Goal: Task Accomplishment & Management: Complete application form

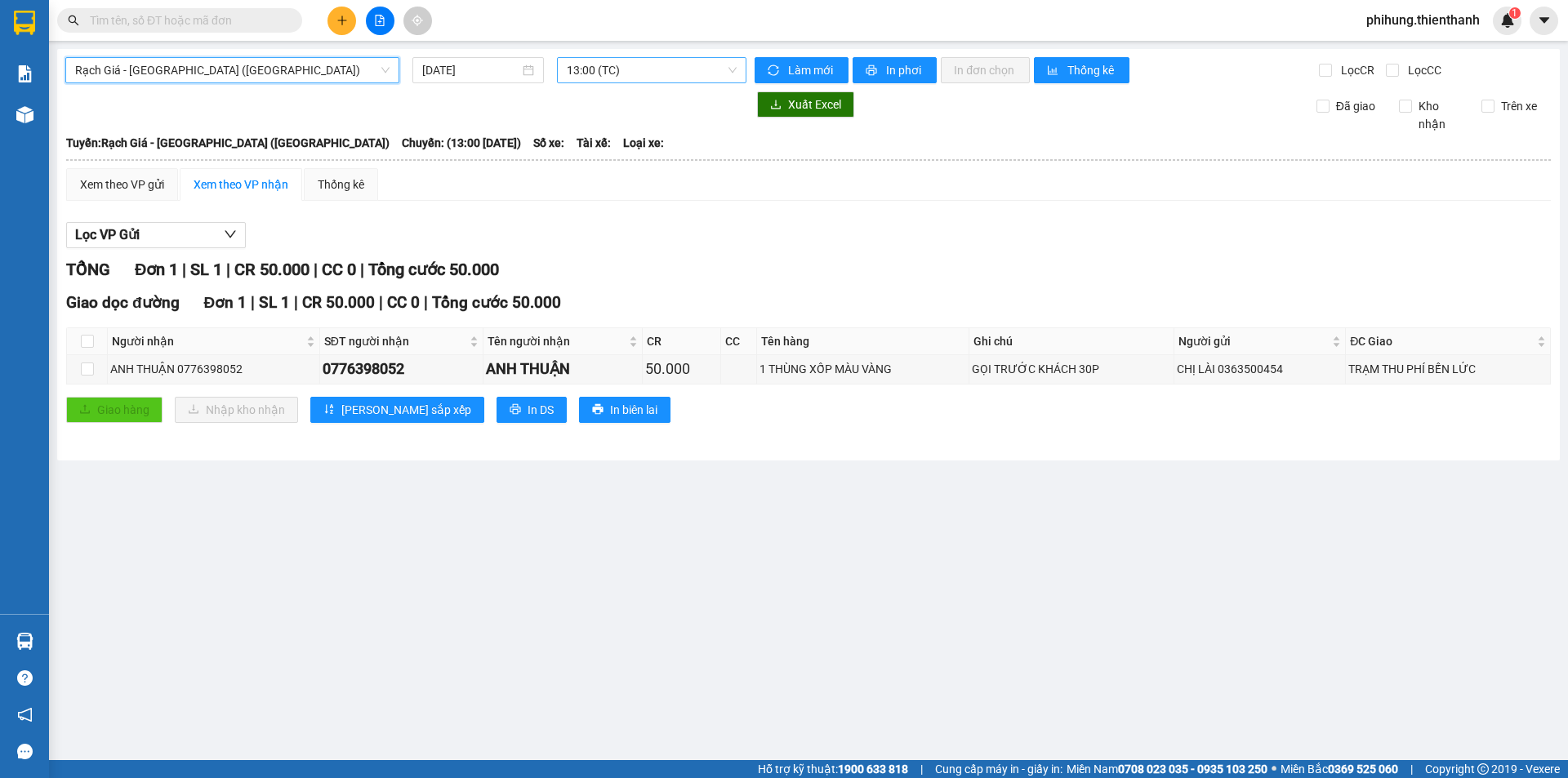
click at [591, 67] on span "13:00 (TC)" at bounding box center [652, 70] width 170 height 25
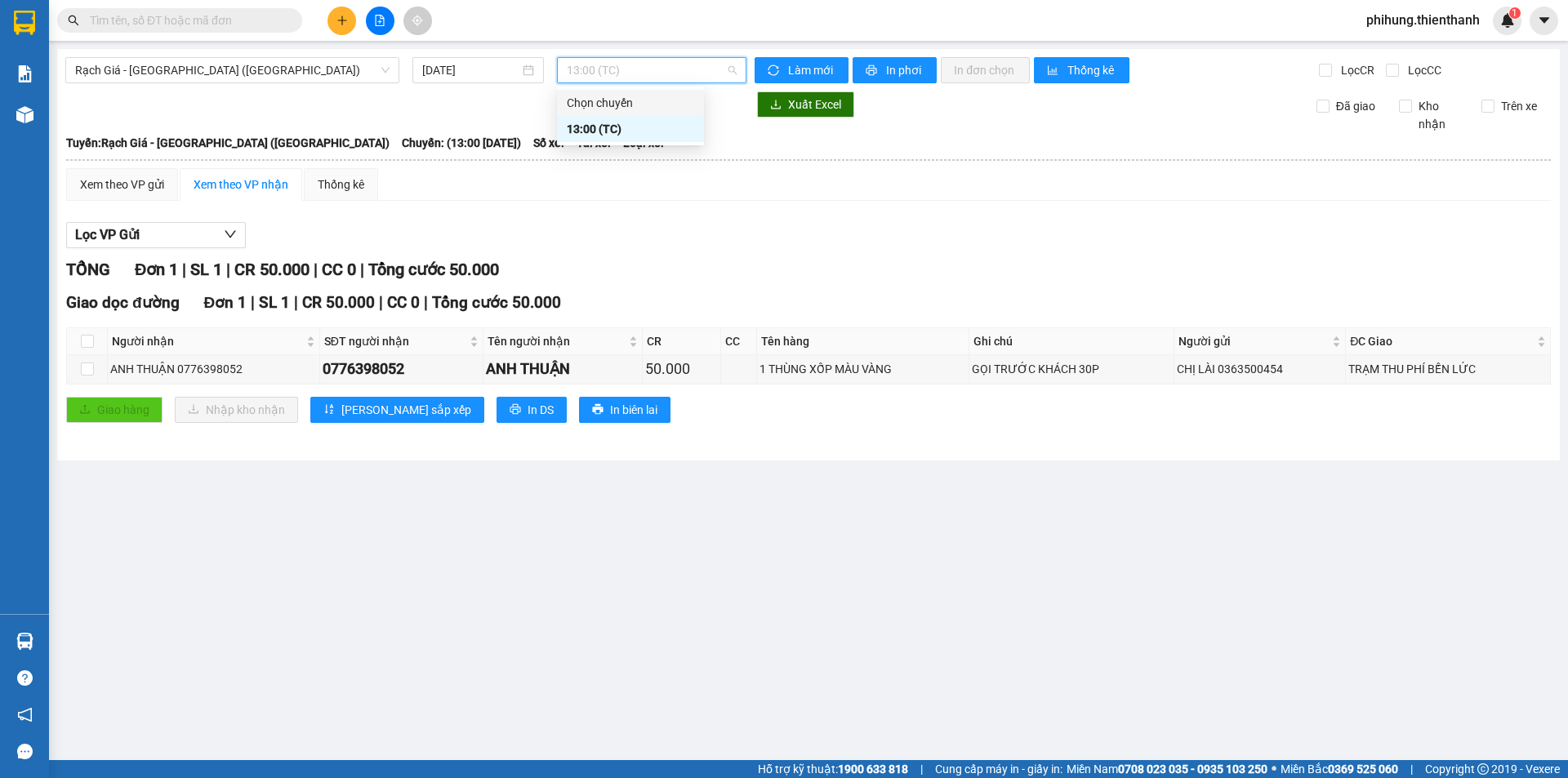
click at [404, 103] on div at bounding box center [406, 105] width 681 height 26
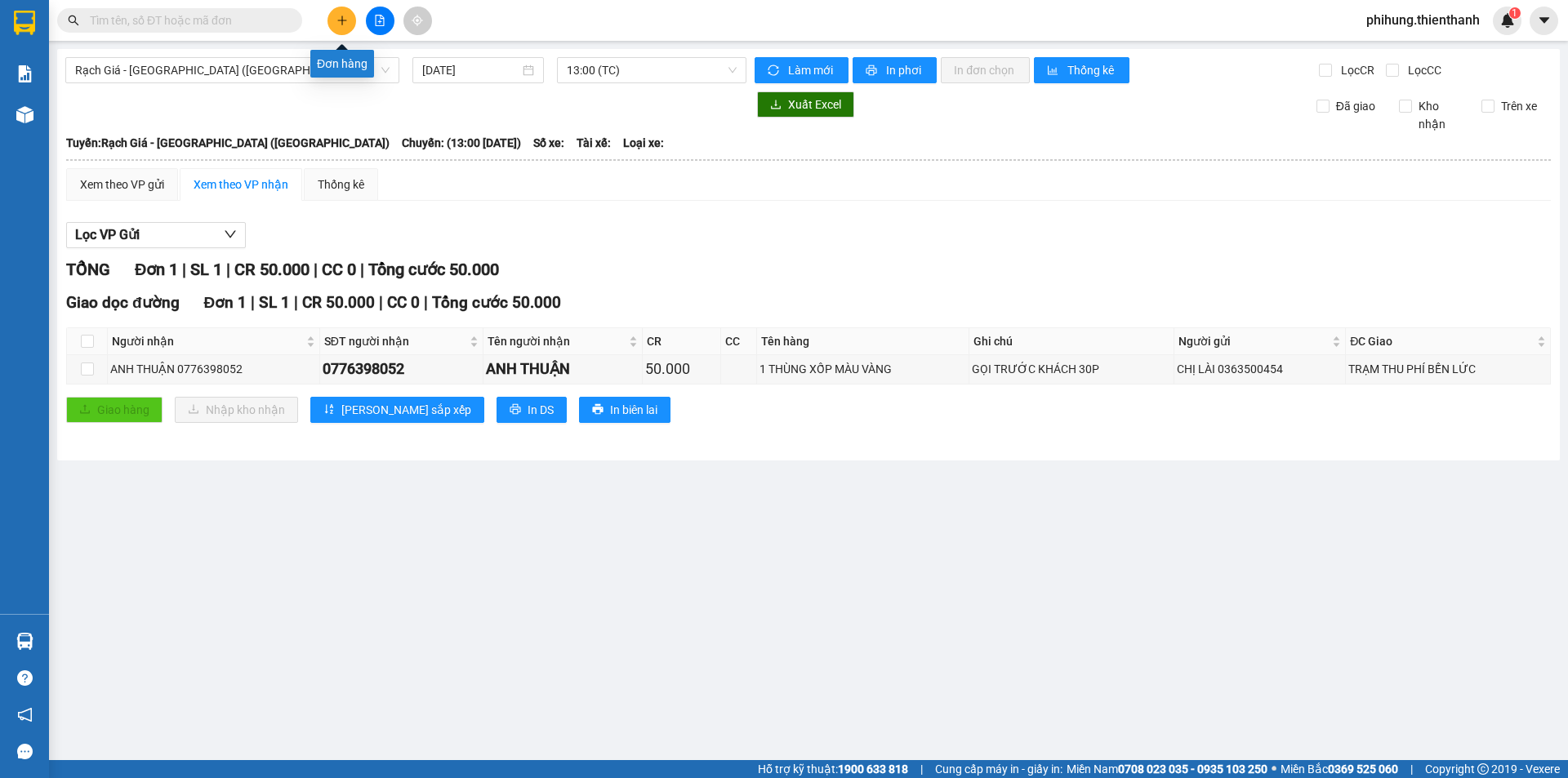
click at [339, 19] on icon "plus" at bounding box center [342, 20] width 11 height 11
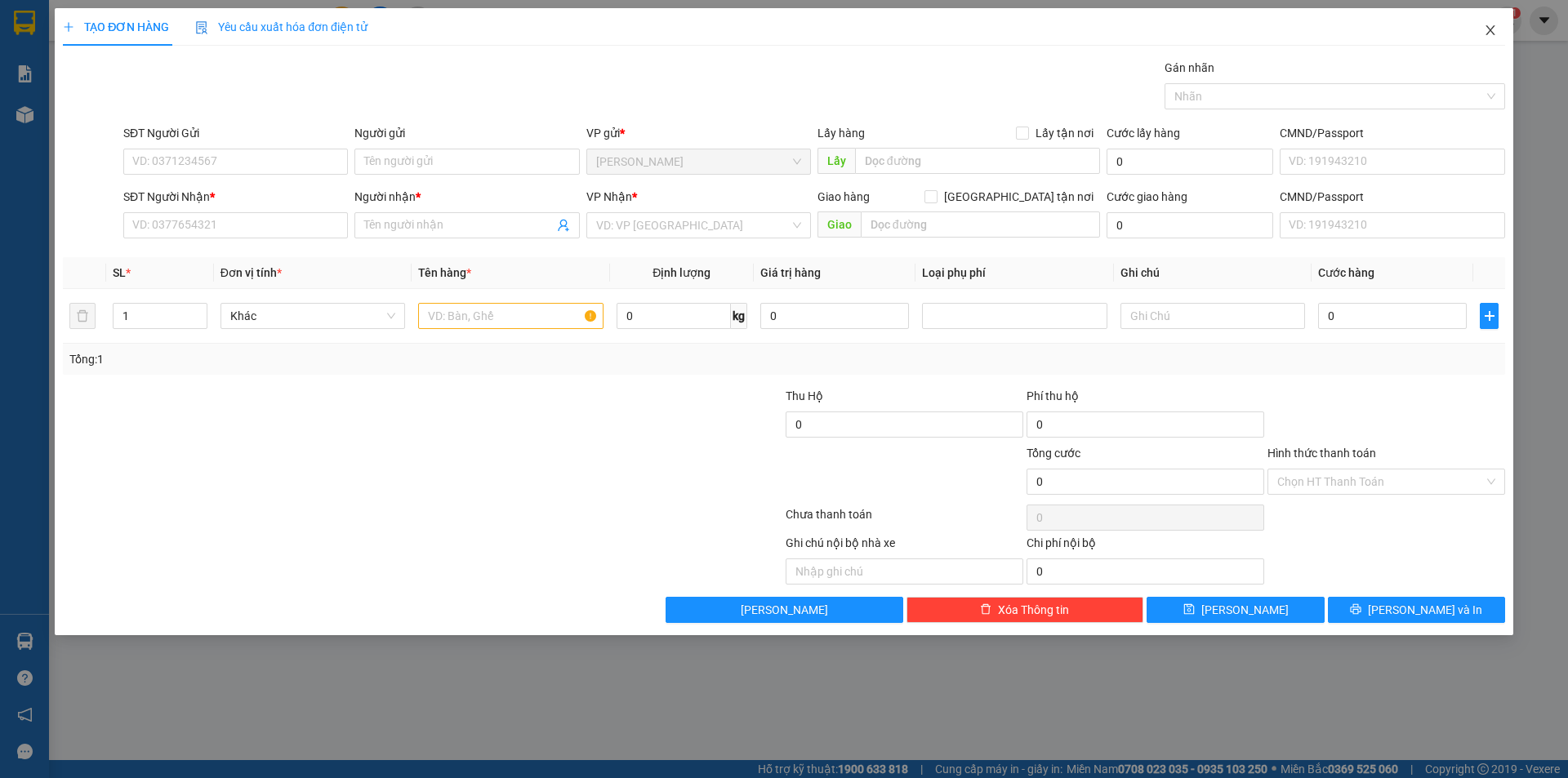
drag, startPoint x: 1506, startPoint y: 19, endPoint x: 1493, endPoint y: 32, distance: 18.4
click at [1506, 20] on span "Close" at bounding box center [1490, 31] width 46 height 46
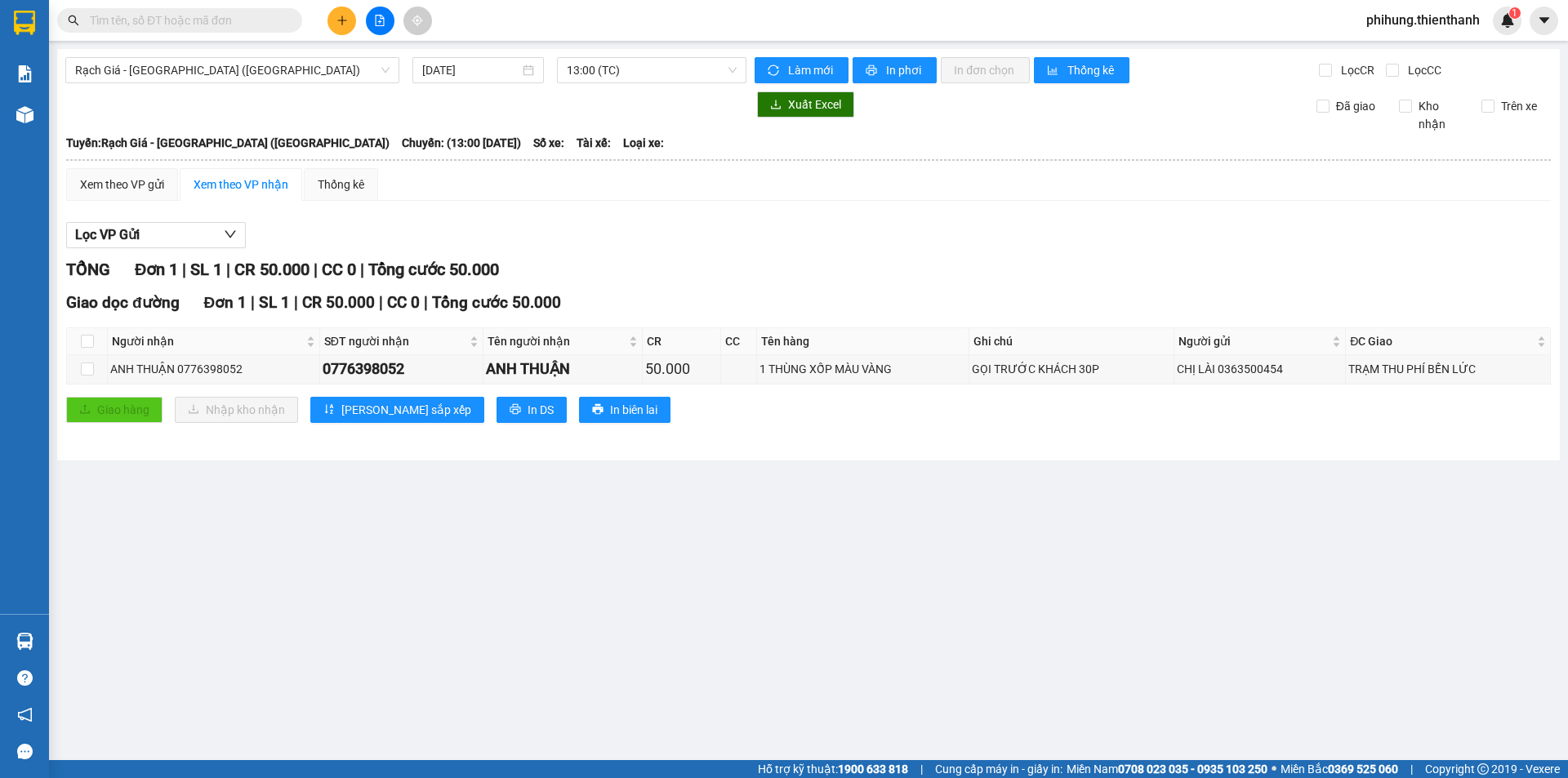
click at [1489, 35] on div "Kết quả tìm kiếm ( 0 ) Bộ lọc No Data phihung.thienthanh 1" at bounding box center [784, 20] width 1568 height 41
click at [339, 34] on button at bounding box center [341, 20] width 29 height 29
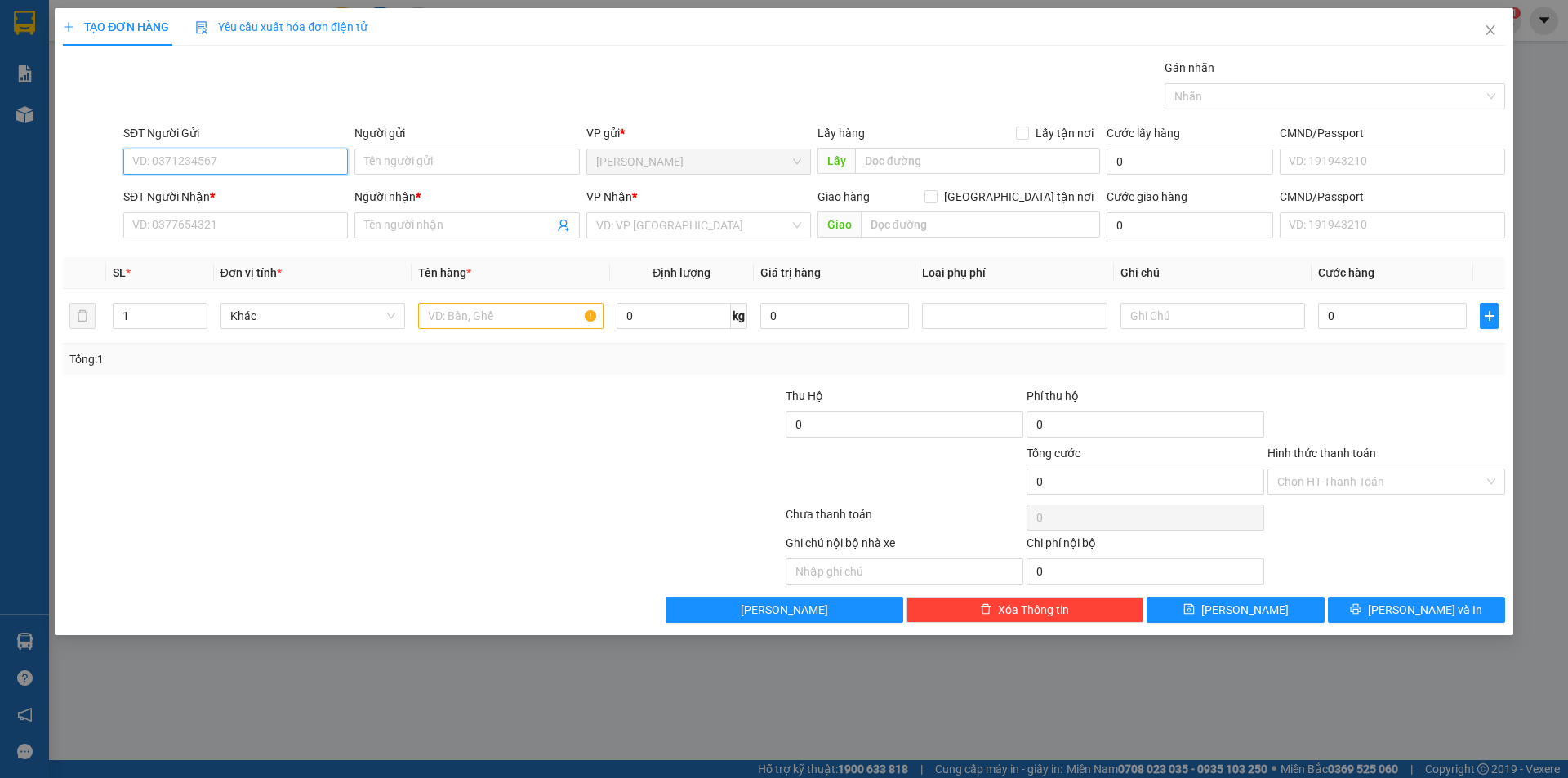
click at [247, 160] on input "SĐT Người Gửi" at bounding box center [236, 162] width 225 height 26
type input "0947419713"
click at [285, 186] on div "0947419713 - [PERSON_NAME]" at bounding box center [236, 195] width 205 height 18
type input "QUỐC CHINH"
type input "0908676979"
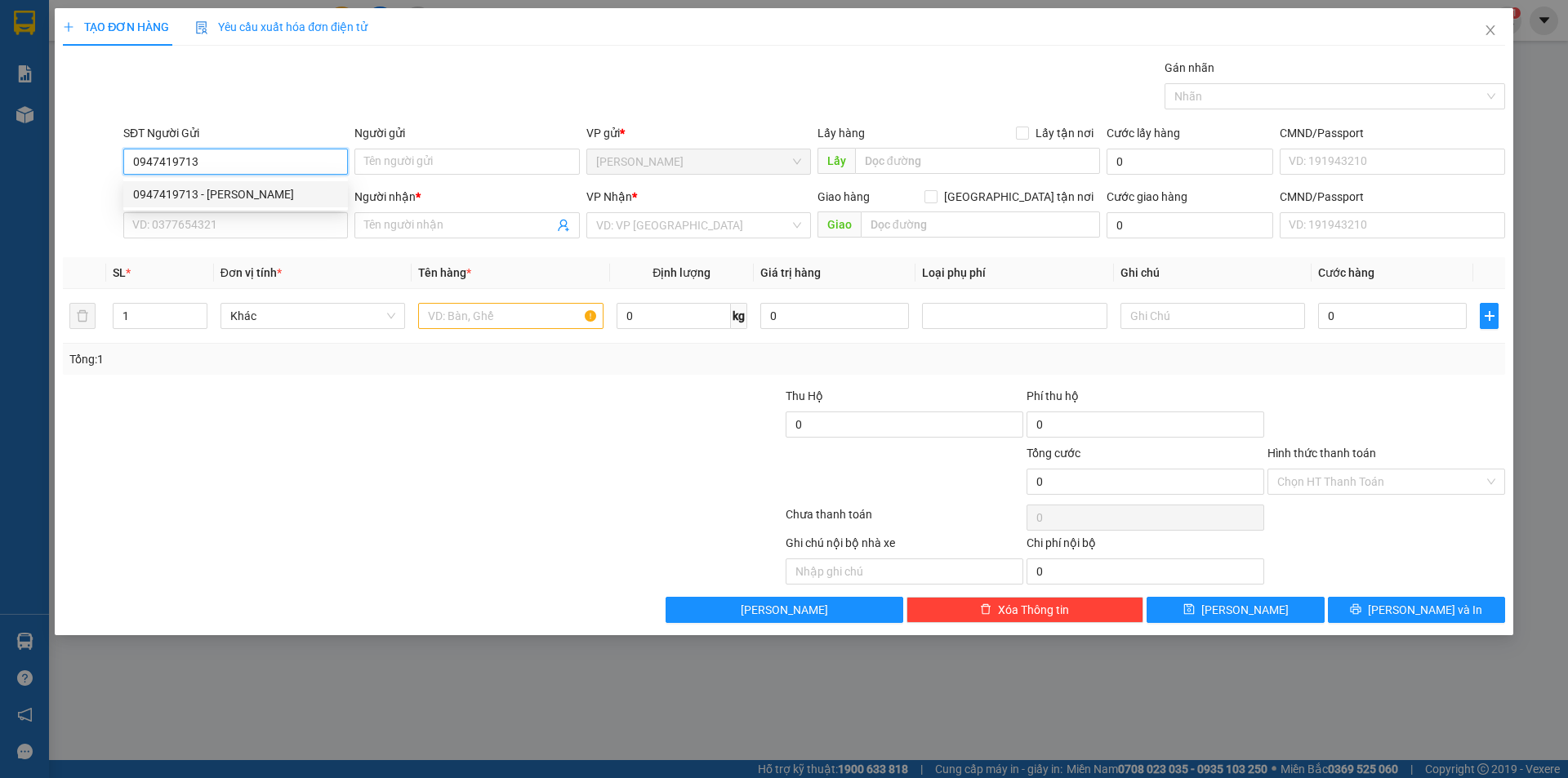
type input "QUỐC HÙNG"
type input "BX MIỀN ĐÔNG MỚI"
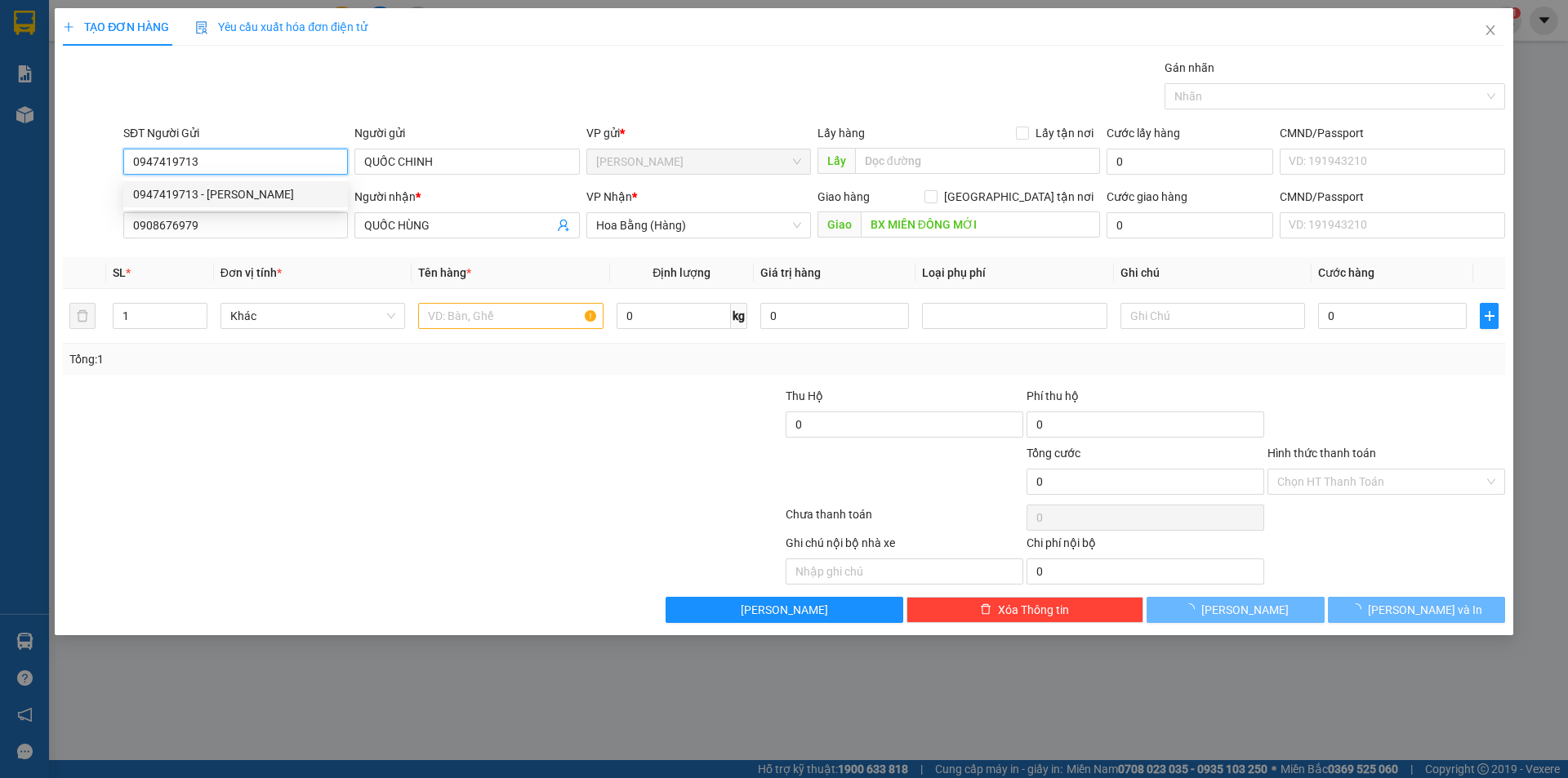
type input "30.000"
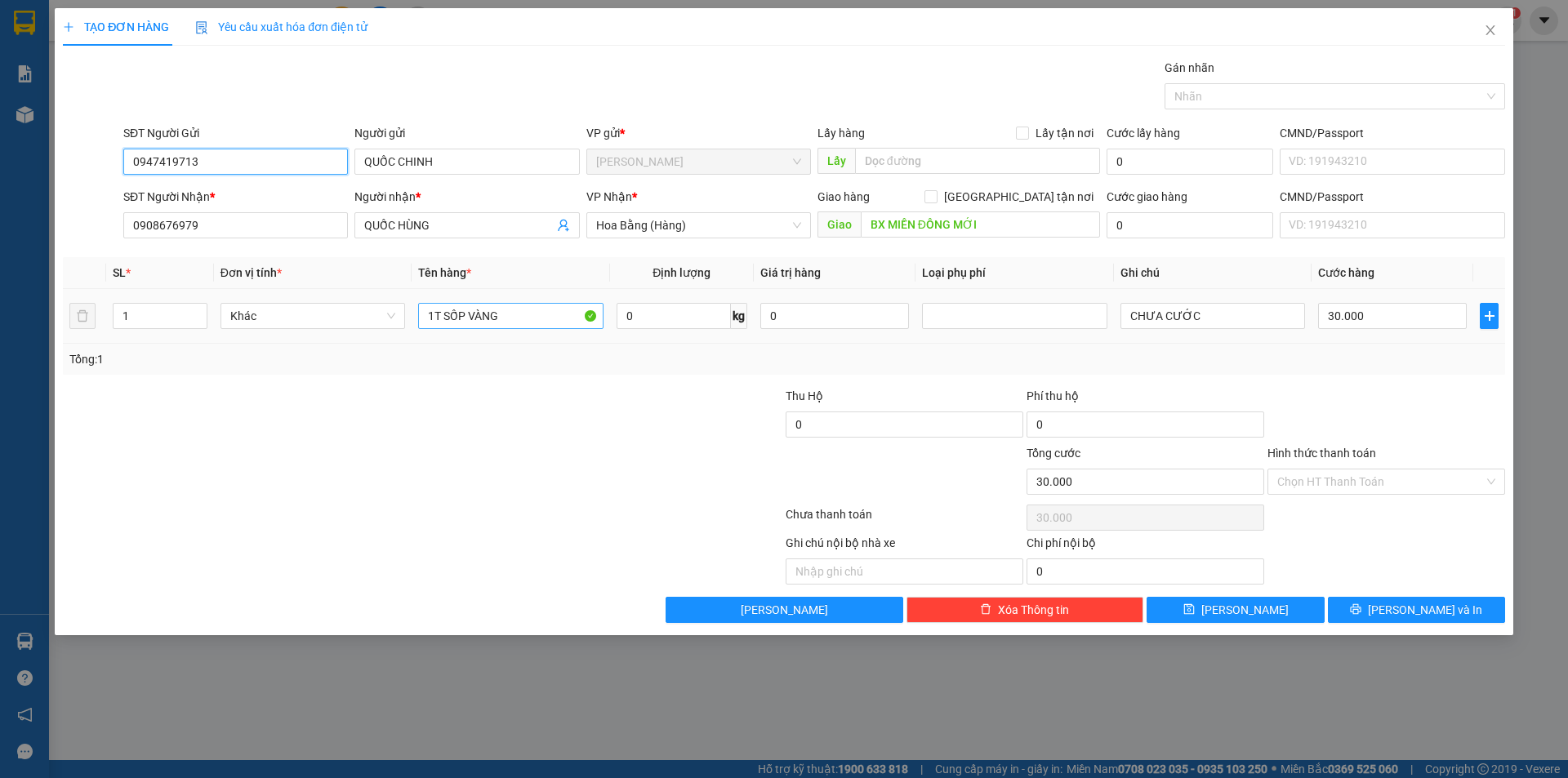
type input "0947419713"
drag, startPoint x: 533, startPoint y: 326, endPoint x: 392, endPoint y: 344, distance: 142.1
click at [392, 344] on div "SL * Đơn vị tính * Tên hàng * Định lượng Giá trị hàng Loại phụ phí Ghi chú Cước…" at bounding box center [784, 316] width 1442 height 118
type input "1t sốp vàng"
click at [1349, 318] on input "30.000" at bounding box center [1392, 316] width 149 height 26
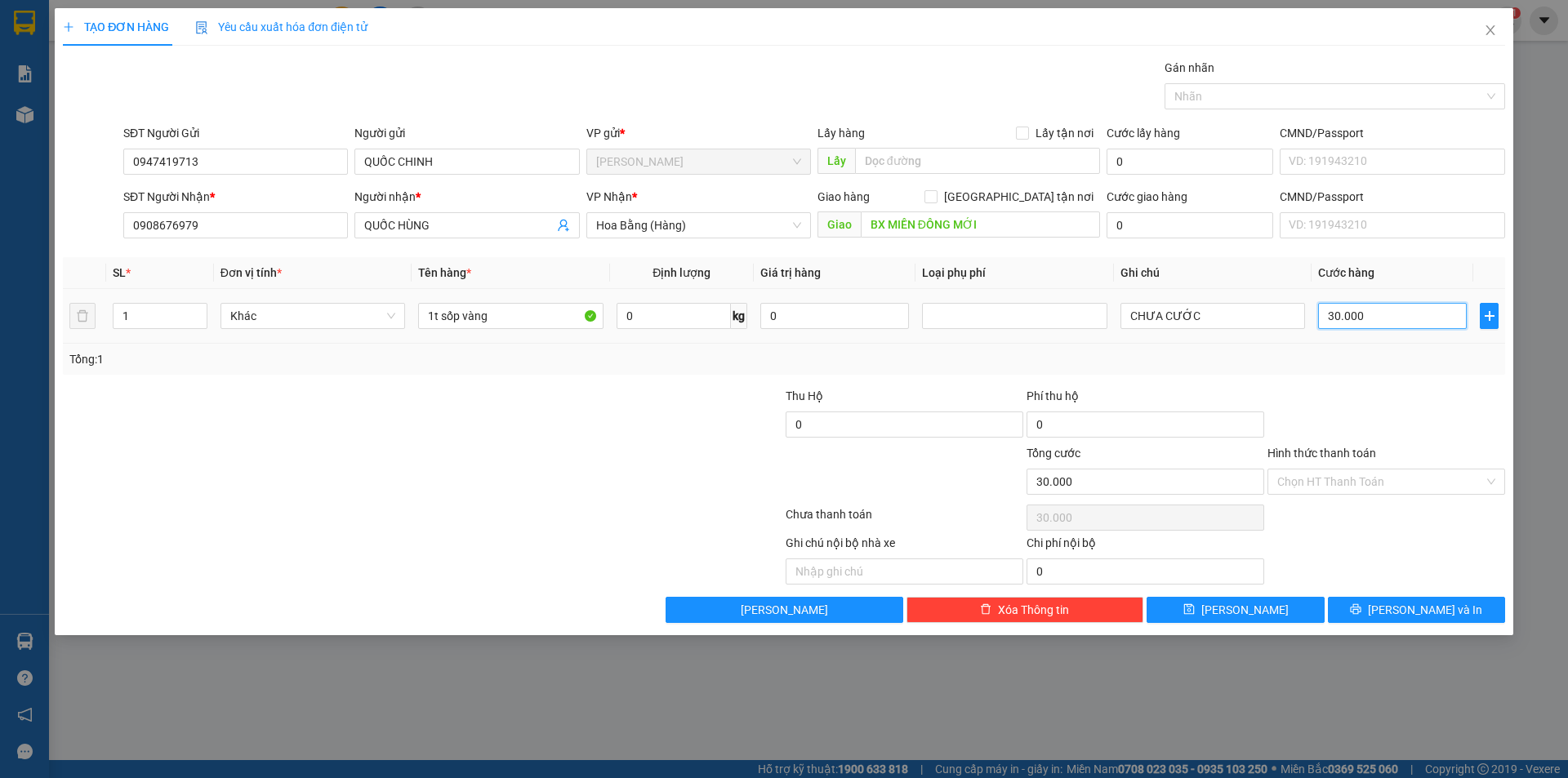
type input "0"
type input "4"
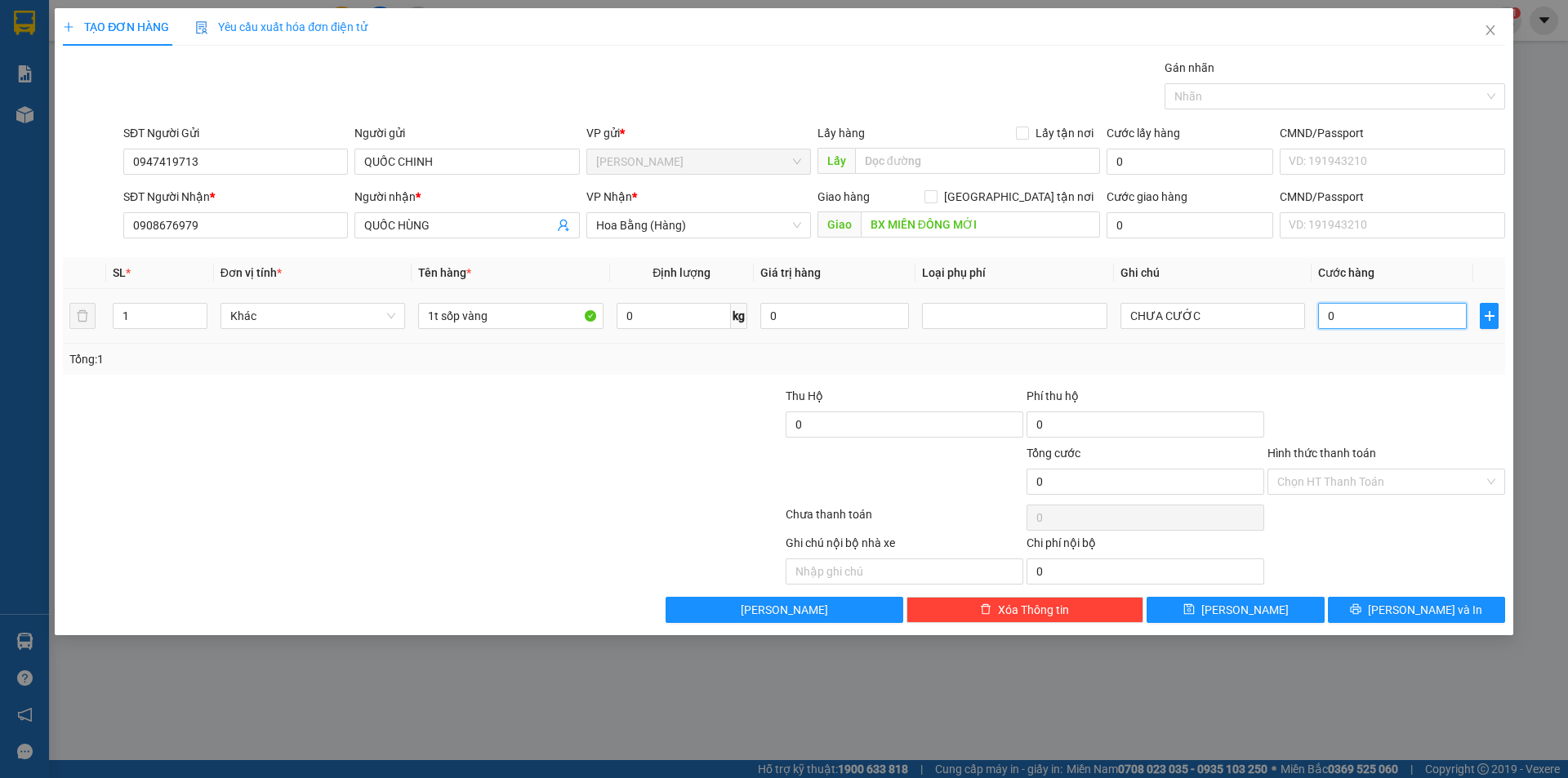
type input "04"
type input "40"
type input "040"
type input "400"
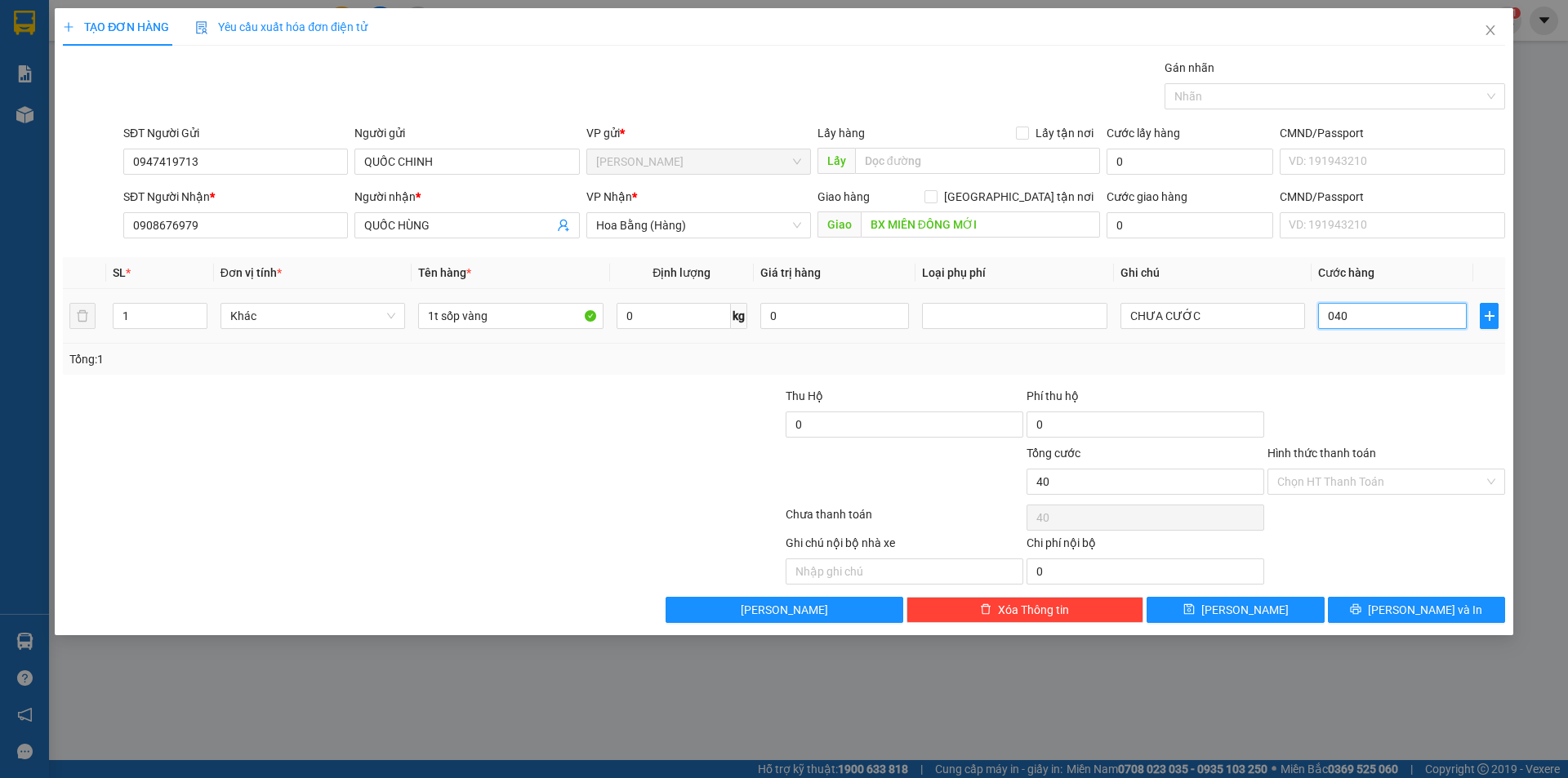
type input "400"
type input "0.400"
type input "4.000"
type input "040.000"
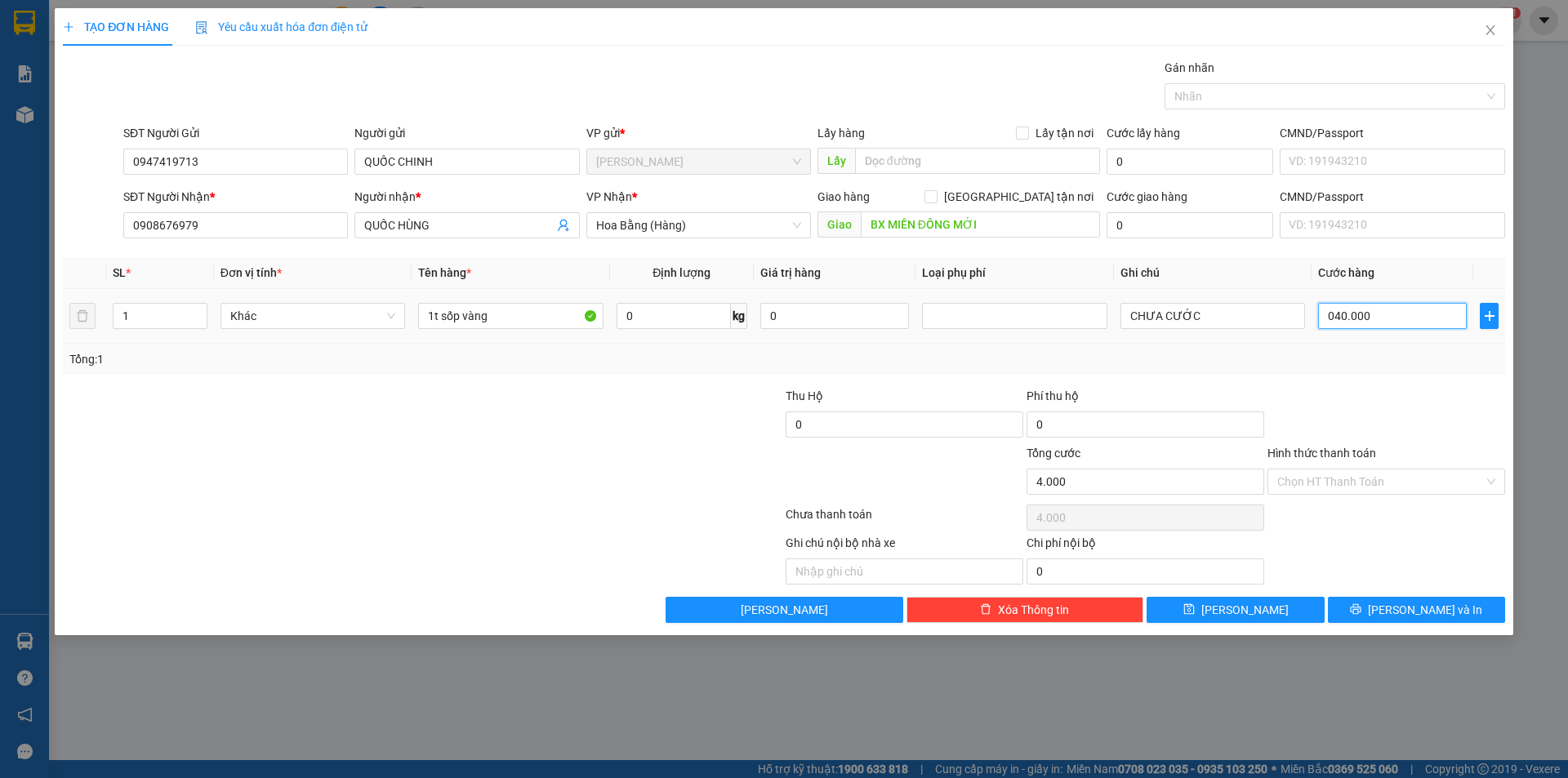
type input "40.000"
click at [1377, 348] on div "Tổng: 1" at bounding box center [784, 359] width 1442 height 31
click at [1368, 609] on button "[PERSON_NAME] và In" at bounding box center [1416, 610] width 177 height 26
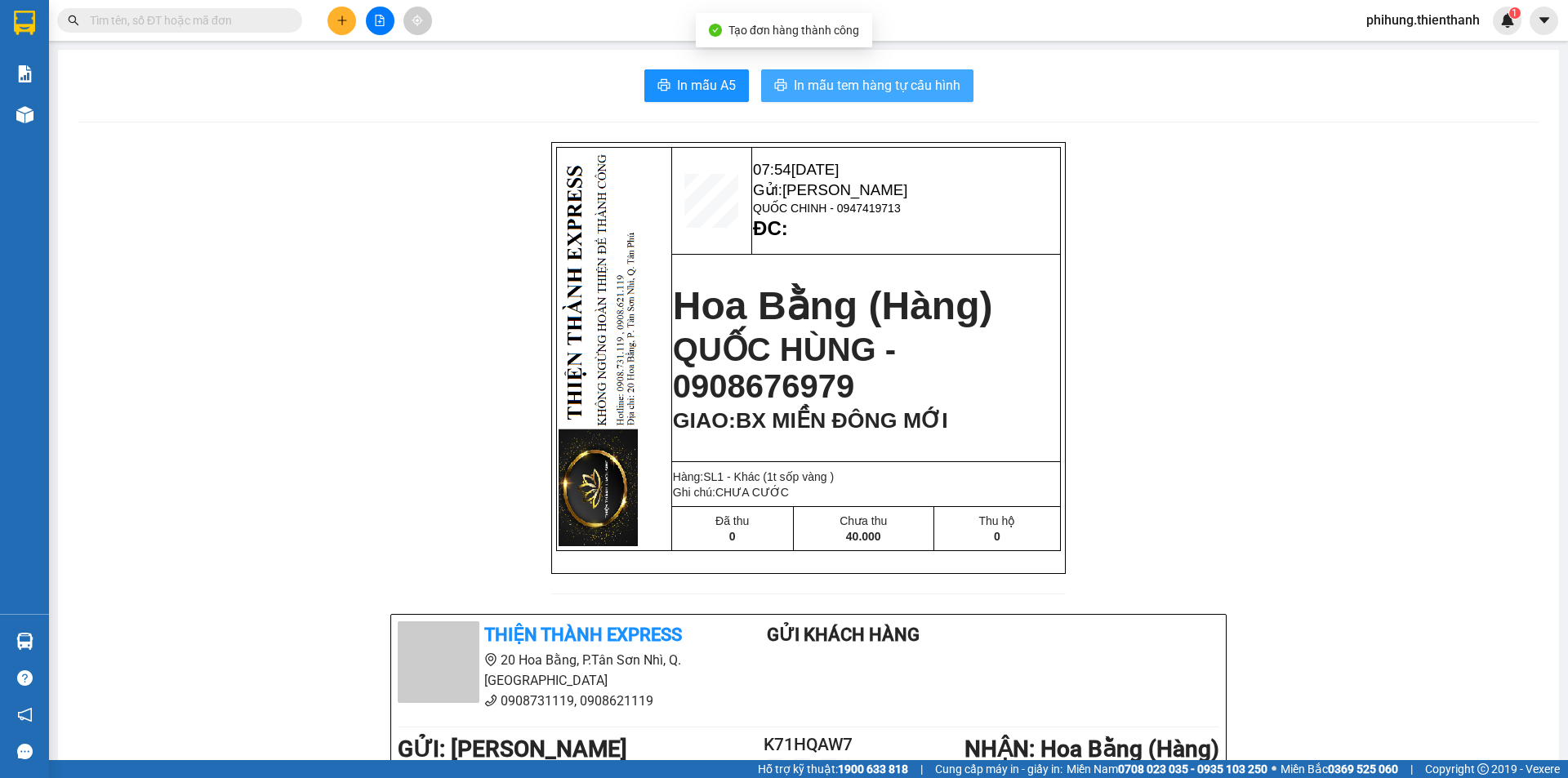
click at [815, 72] on button "In mẫu tem hàng tự cấu hình" at bounding box center [867, 86] width 213 height 33
